Goal: Transaction & Acquisition: Purchase product/service

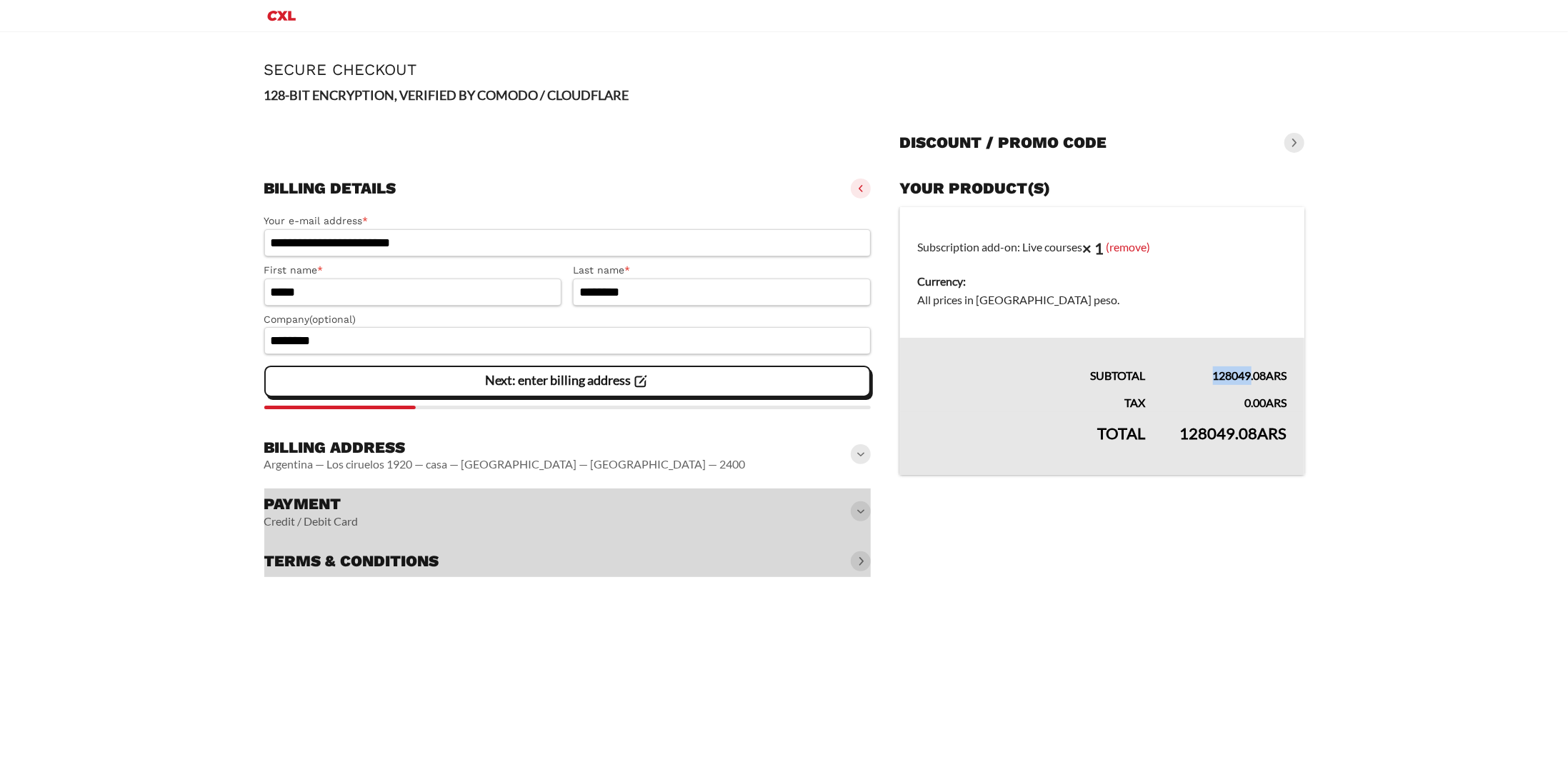
drag, startPoint x: 1235, startPoint y: 380, endPoint x: 1247, endPoint y: 379, distance: 12.0
click at [1247, 379] on td "128049.08 ARS" at bounding box center [1233, 361] width 141 height 47
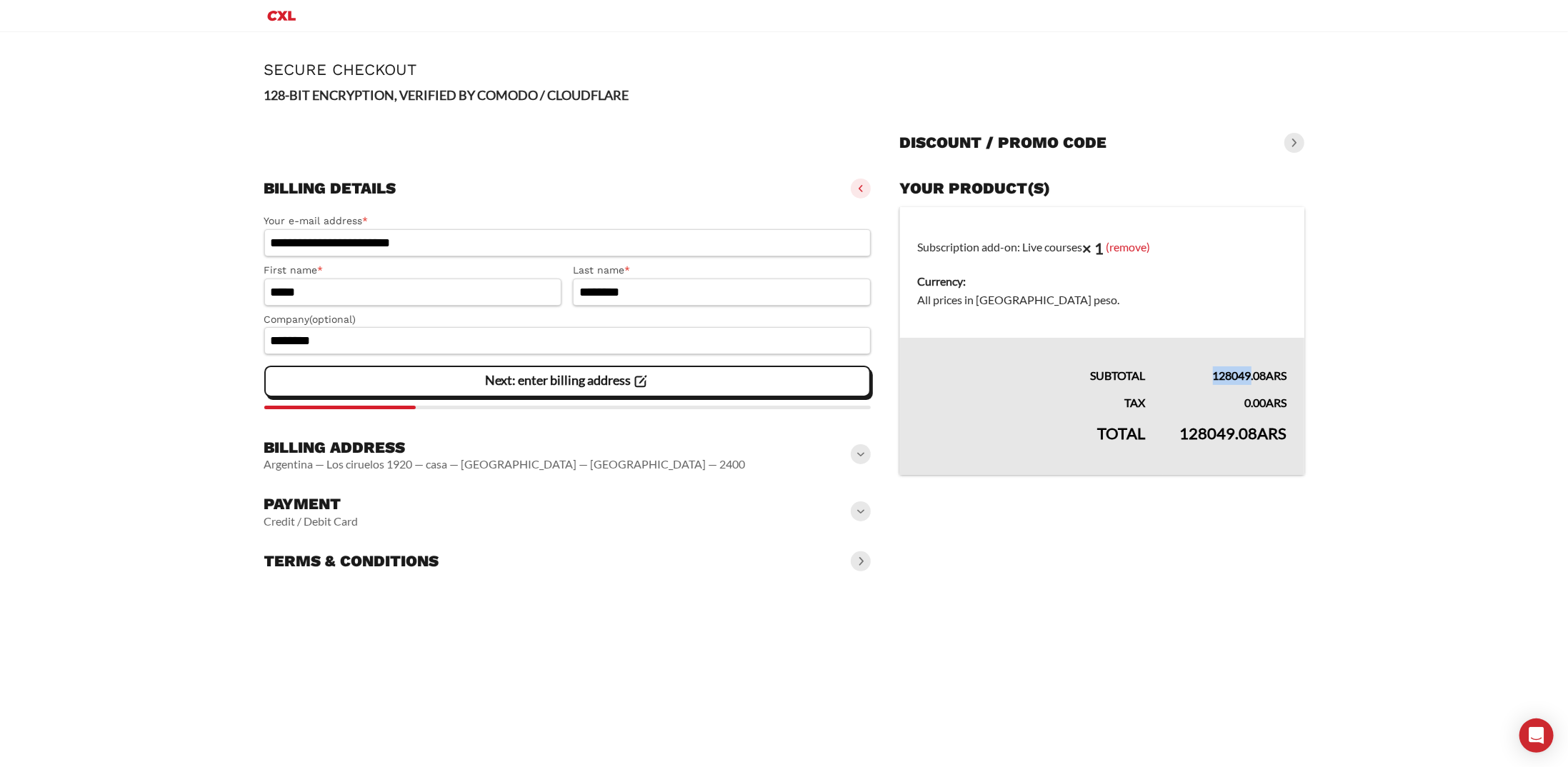
click at [582, 390] on span "Next: enter billing address" at bounding box center [567, 381] width 165 height 30
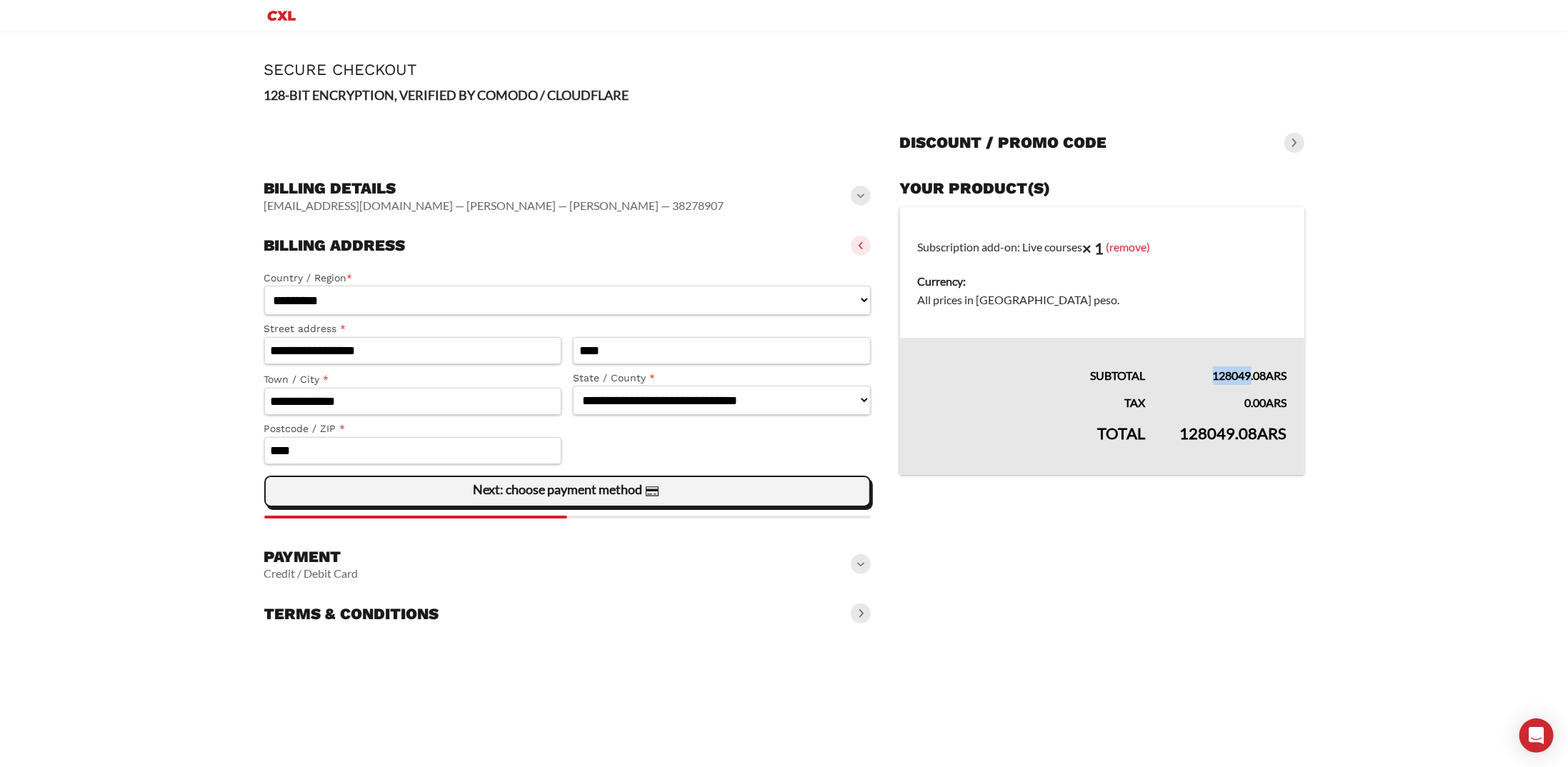
click at [476, 502] on span "Next: choose payment method" at bounding box center [567, 491] width 188 height 30
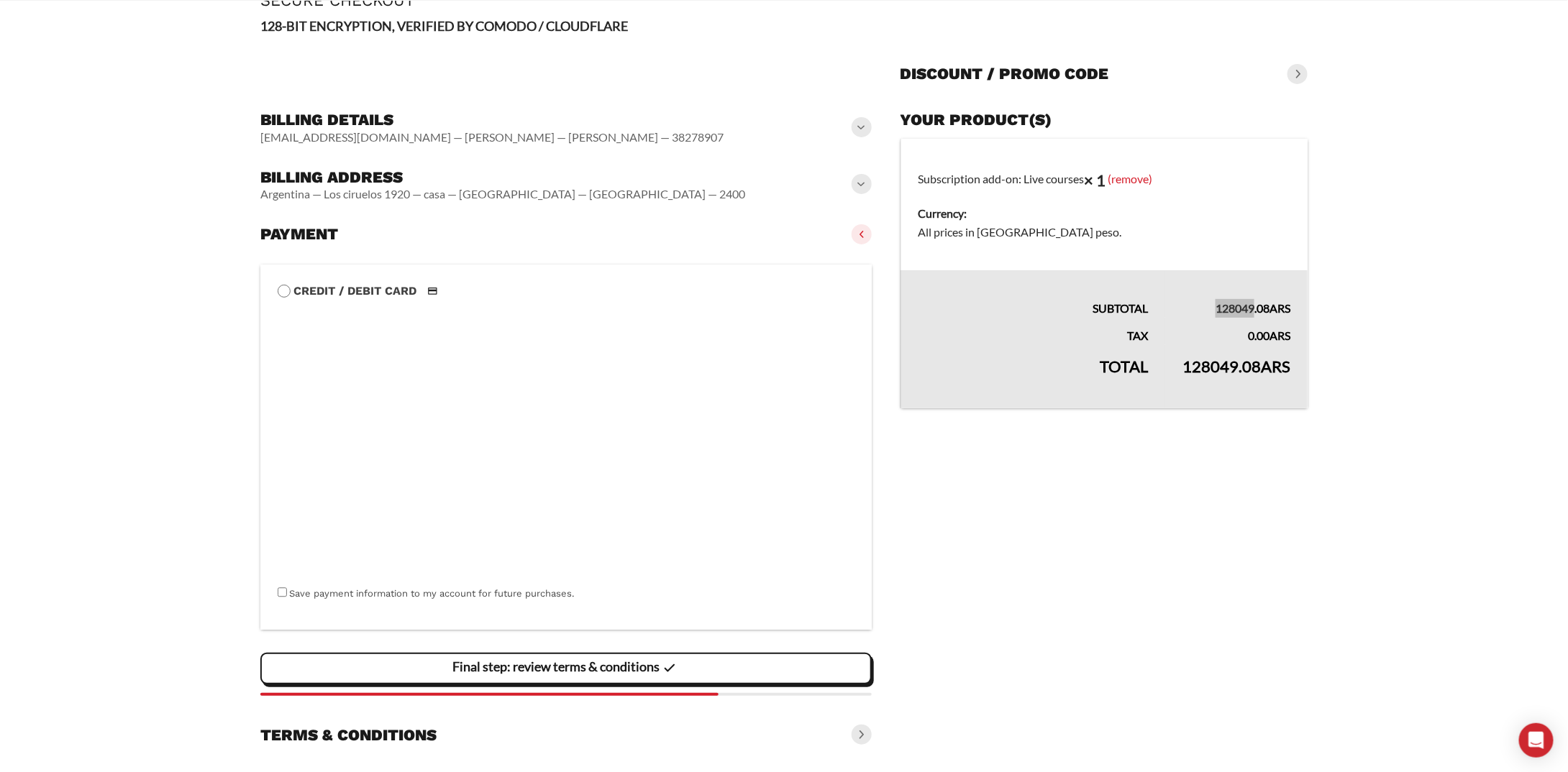
scroll to position [102, 0]
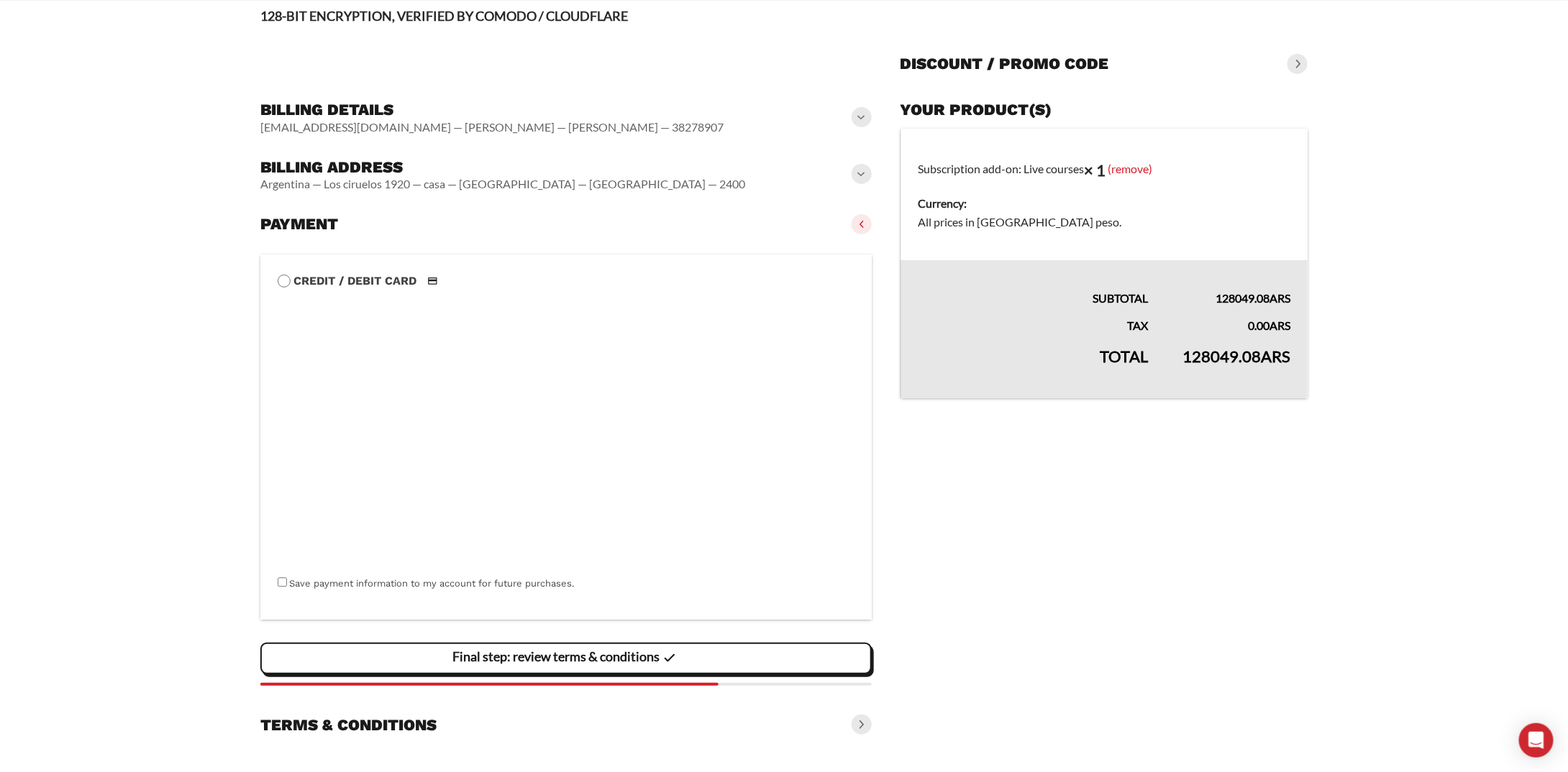
click at [197, 583] on main "**********" at bounding box center [784, 362] width 1568 height 819
click at [0, 0] on slot "Final step: review terms & conditions" at bounding box center [0, 0] width 0 height 0
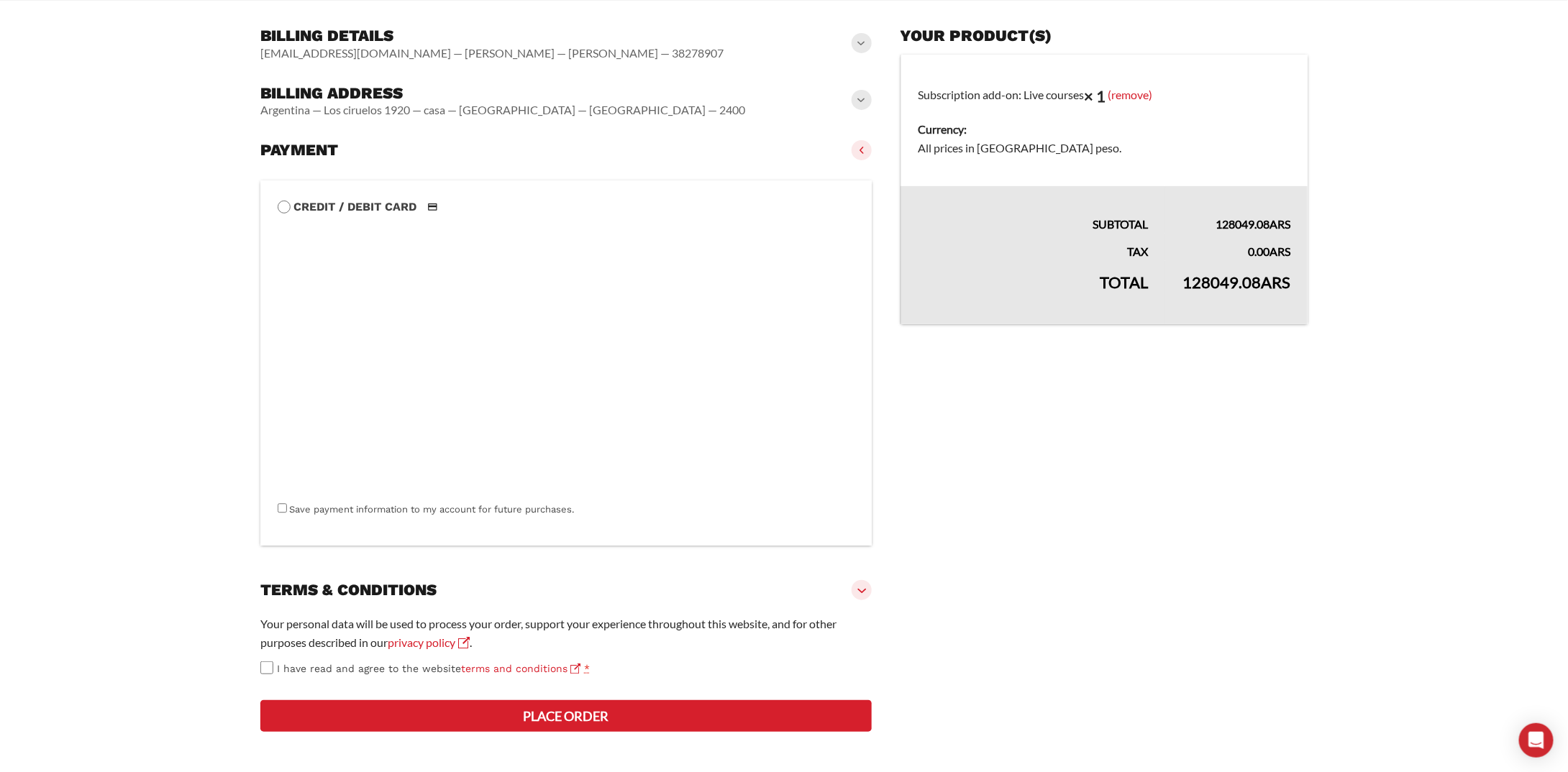
scroll to position [228, 0]
click at [268, 661] on label "I have read and agree to the website terms and conditions *" at bounding box center [565, 669] width 611 height 17
click at [579, 725] on button "Place order" at bounding box center [565, 716] width 611 height 32
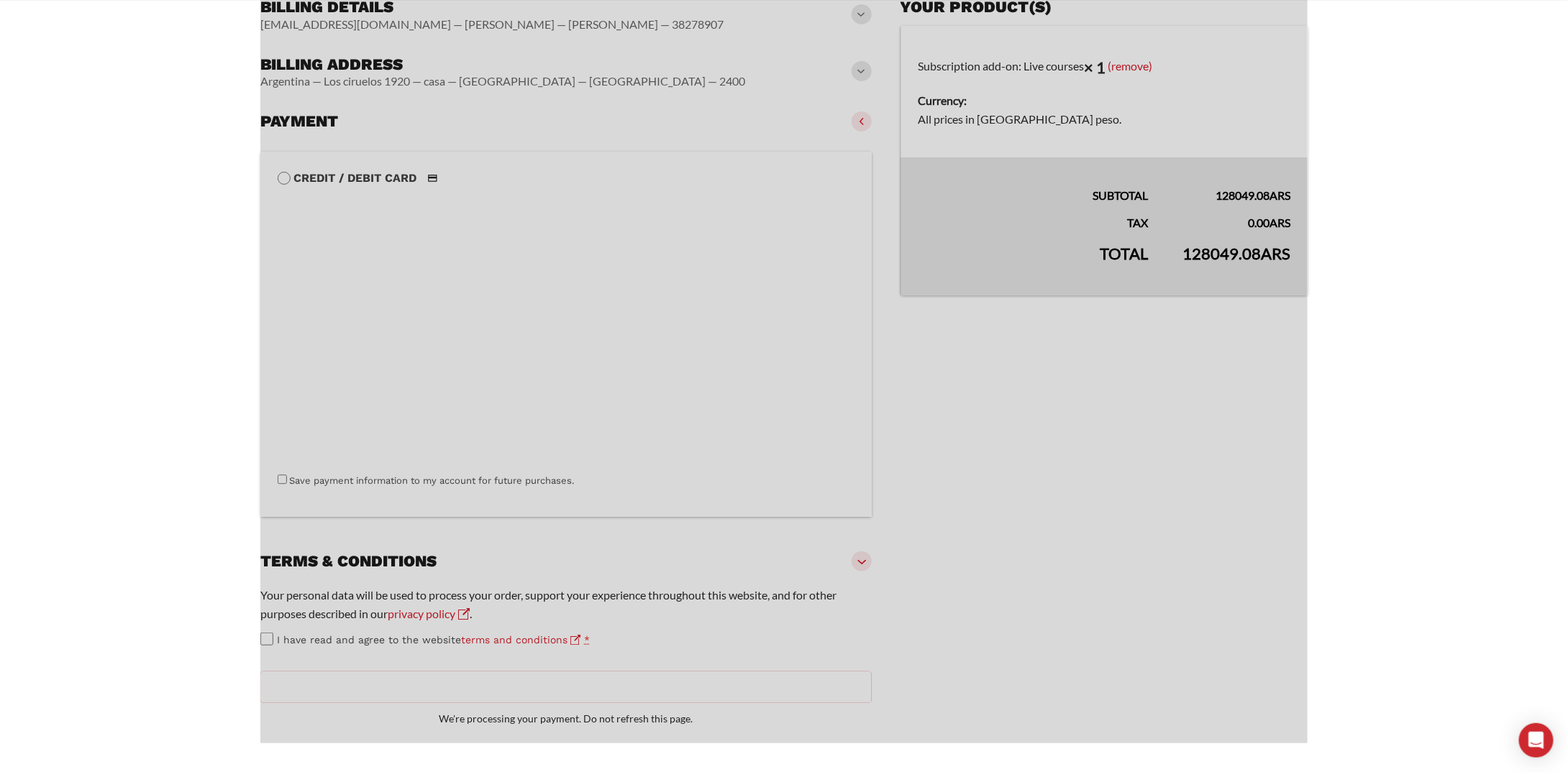
scroll to position [191, 0]
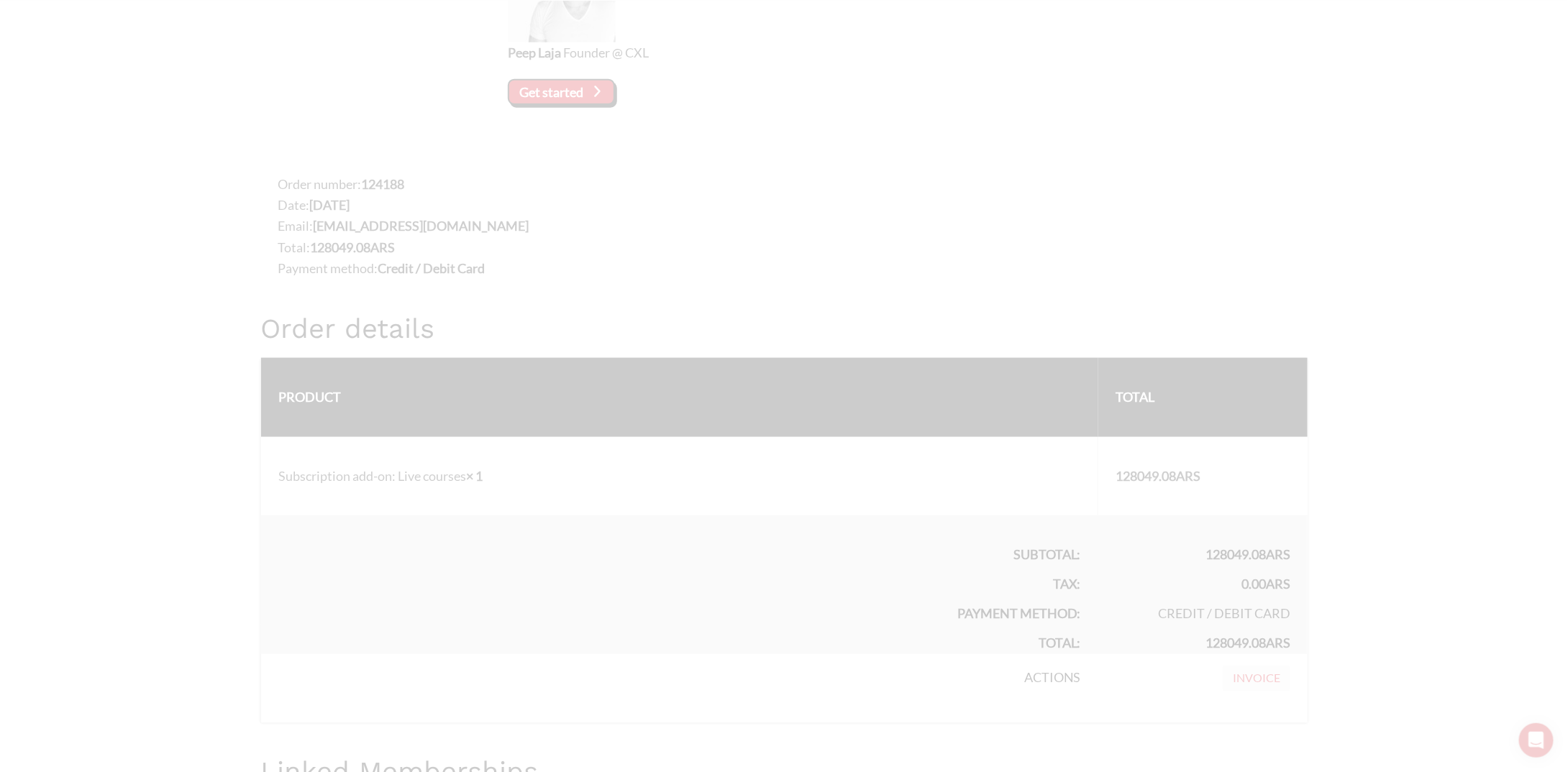
scroll to position [647, 0]
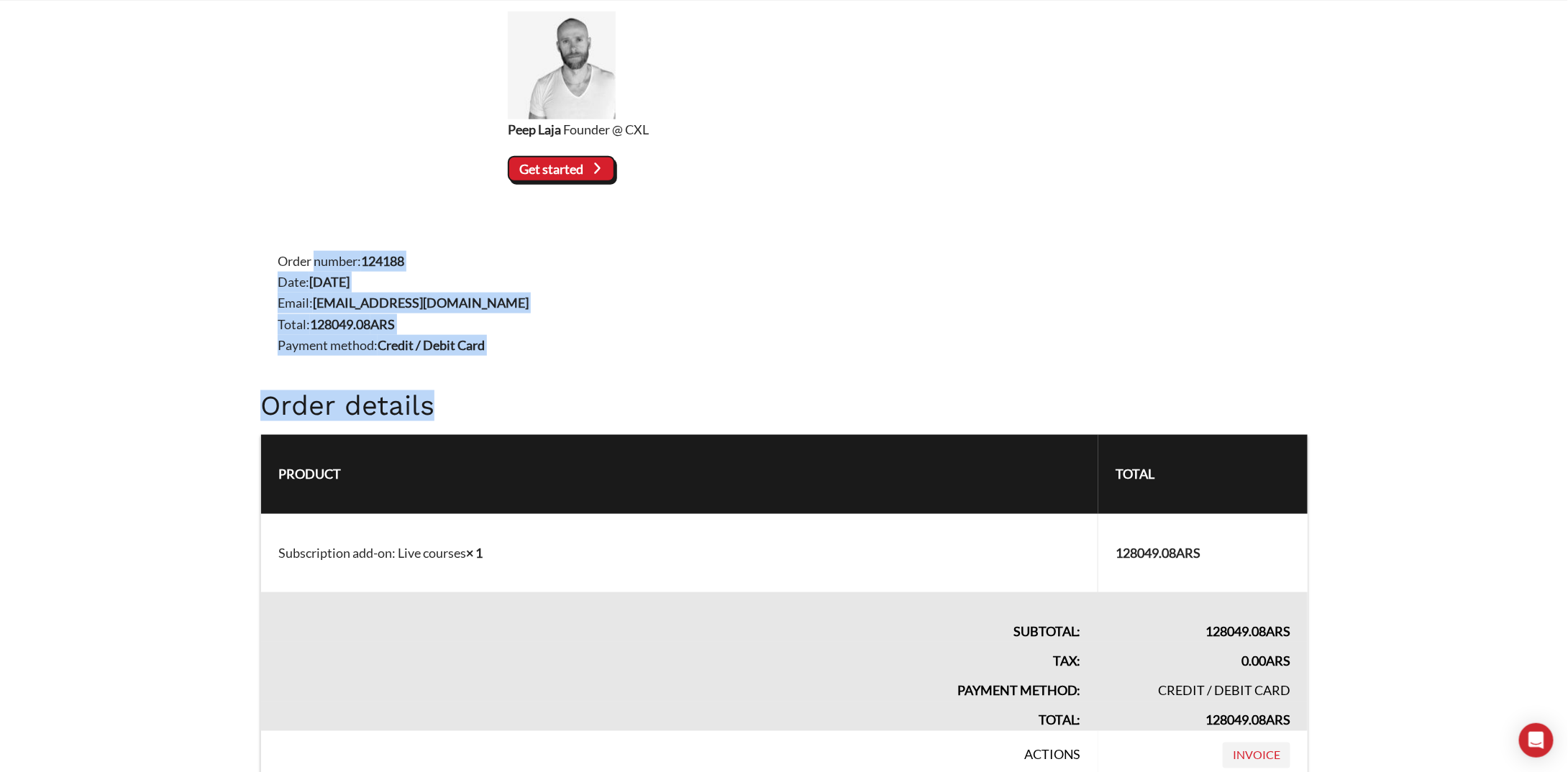
drag, startPoint x: 306, startPoint y: 264, endPoint x: 545, endPoint y: 369, distance: 261.0
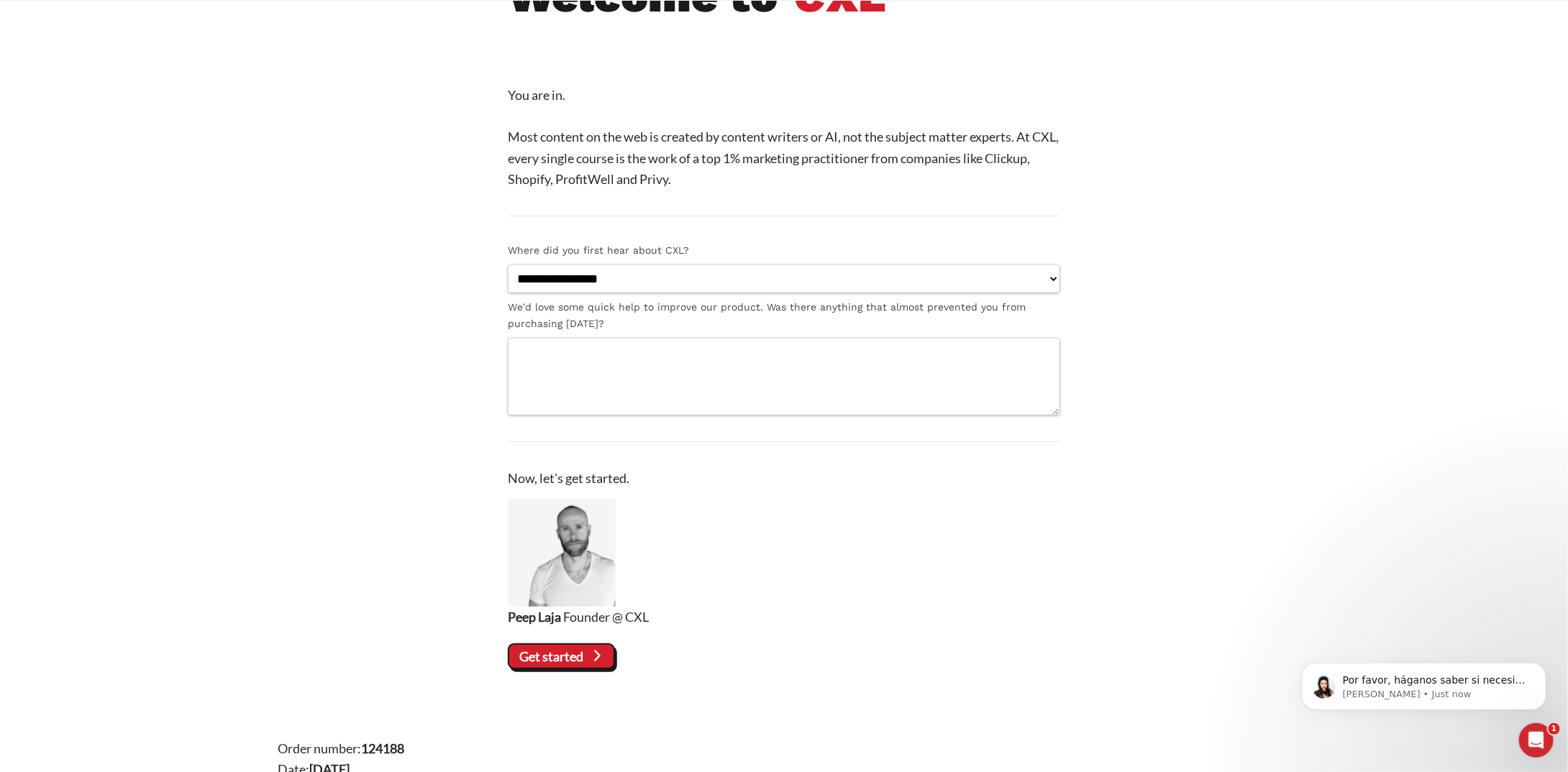
scroll to position [24, 0]
